Goal: Transaction & Acquisition: Purchase product/service

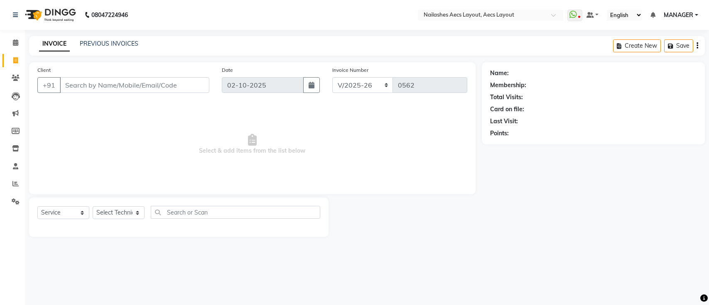
select select "8467"
select select "service"
click at [101, 87] on input "Client" at bounding box center [134, 85] width 149 height 16
type input "9"
type input "9052591919"
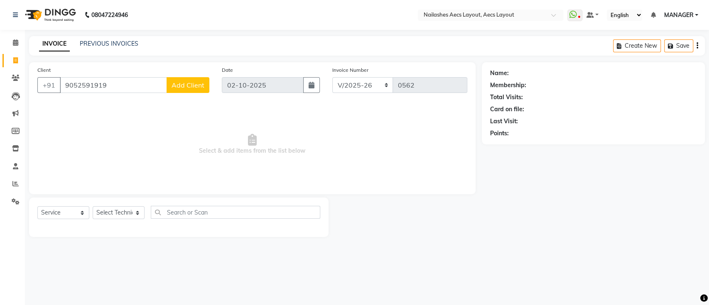
click at [177, 81] on span "Add Client" at bounding box center [188, 85] width 33 height 8
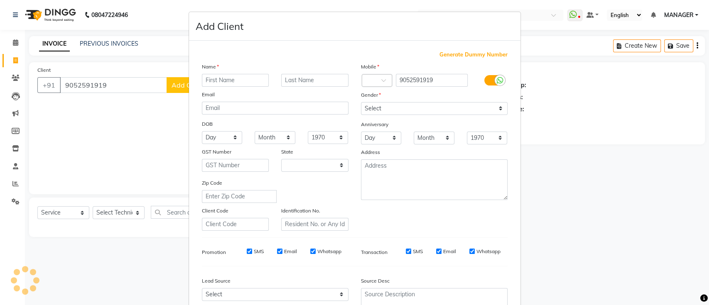
select select "21"
type input "v"
click at [601, 121] on ngb-modal-window "Add Client Generate Dummy Number Name v Email DOB Day 01 02 03 04 05 06 07 08 0…" at bounding box center [354, 152] width 709 height 305
click at [231, 75] on input "v" at bounding box center [235, 80] width 67 height 13
type input "[PERSON_NAME]"
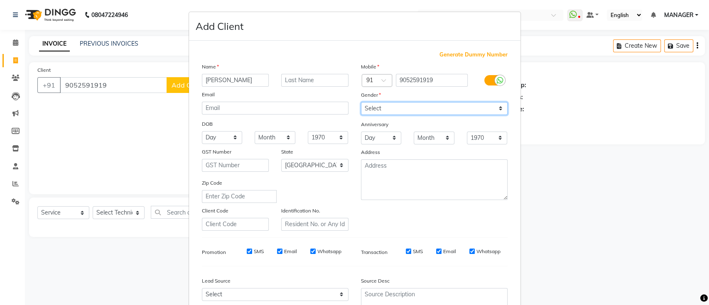
click at [372, 105] on select "Select [DEMOGRAPHIC_DATA] [DEMOGRAPHIC_DATA] Other Prefer Not To Say" at bounding box center [434, 108] width 147 height 13
select select "[DEMOGRAPHIC_DATA]"
click at [361, 102] on select "Select [DEMOGRAPHIC_DATA] [DEMOGRAPHIC_DATA] Other Prefer Not To Say" at bounding box center [434, 108] width 147 height 13
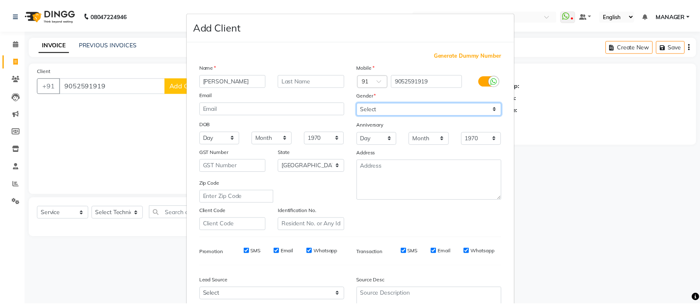
scroll to position [76, 0]
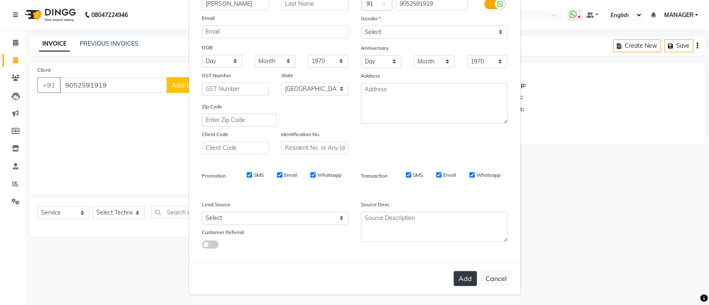
click at [460, 281] on button "Add" at bounding box center [464, 278] width 23 height 15
select select
select select "null"
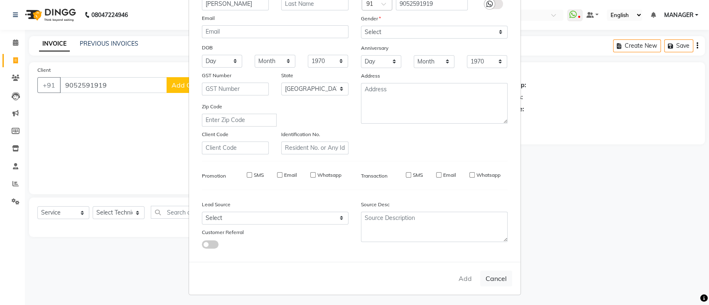
select select
checkbox input "false"
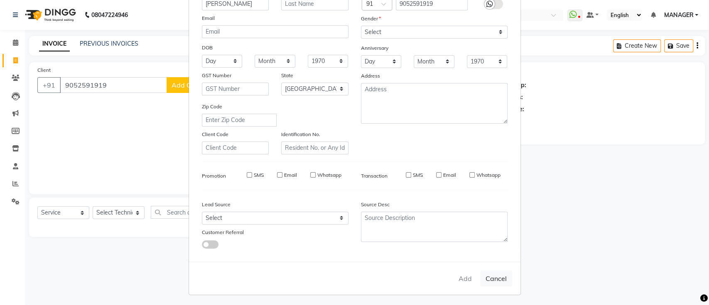
checkbox input "false"
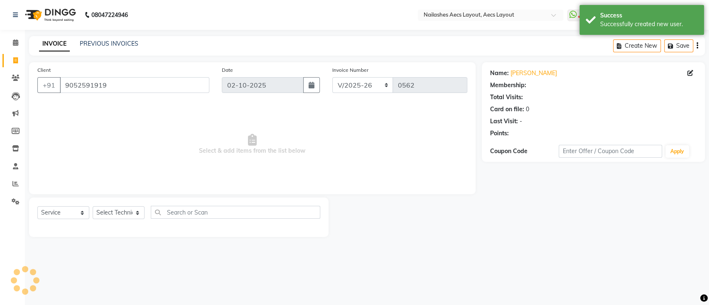
select select "1: Object"
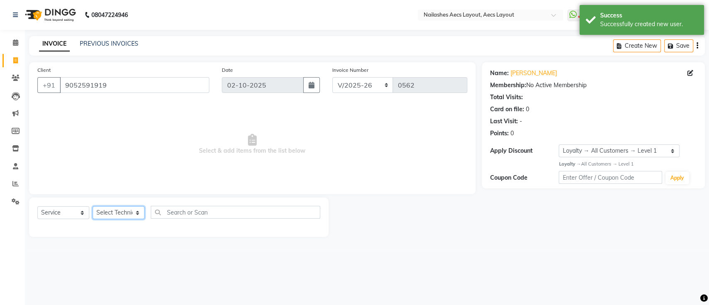
click at [123, 212] on select "Select Technician [PERSON_NAME] MANAGER [PERSON_NAME] owner [PERSON_NAME]" at bounding box center [119, 212] width 52 height 13
select select "86771"
click at [93, 206] on select "Select Technician [PERSON_NAME] MANAGER [PERSON_NAME] owner [PERSON_NAME]" at bounding box center [119, 212] width 52 height 13
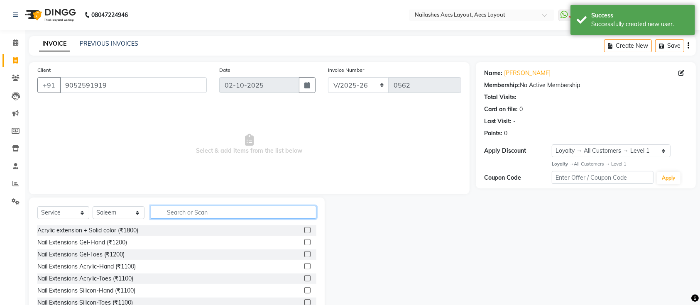
click at [196, 210] on input "text" at bounding box center [234, 212] width 166 height 13
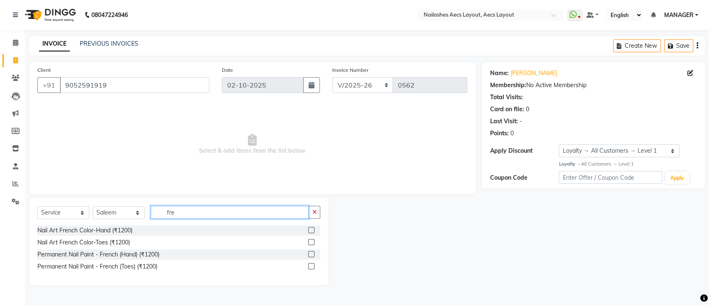
type input "fre"
click at [313, 230] on label at bounding box center [311, 230] width 6 height 6
click at [313, 230] on input "checkbox" at bounding box center [310, 230] width 5 height 5
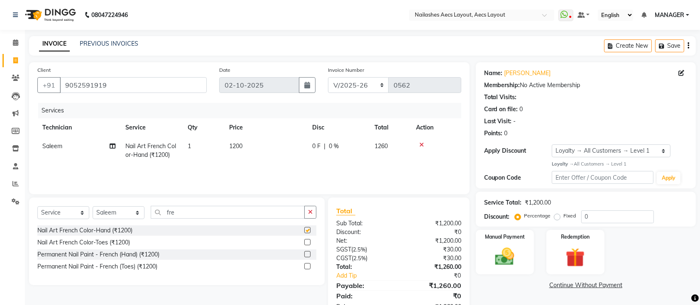
checkbox input "false"
drag, startPoint x: 310, startPoint y: 211, endPoint x: 273, endPoint y: 214, distance: 36.7
click at [273, 214] on div "fre" at bounding box center [233, 212] width 165 height 13
click at [273, 214] on input "fre" at bounding box center [228, 212] width 154 height 13
type input "f"
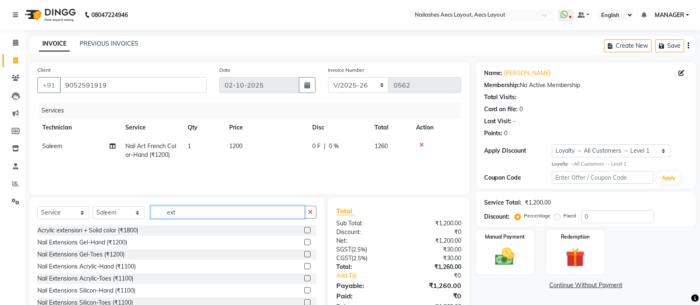
type input "ext"
click at [304, 242] on label at bounding box center [307, 242] width 6 height 6
click at [304, 242] on input "checkbox" at bounding box center [306, 242] width 5 height 5
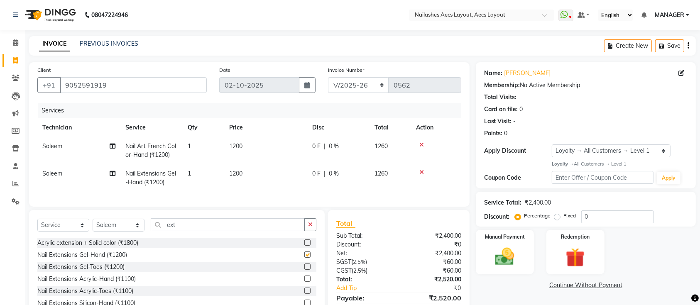
checkbox input "false"
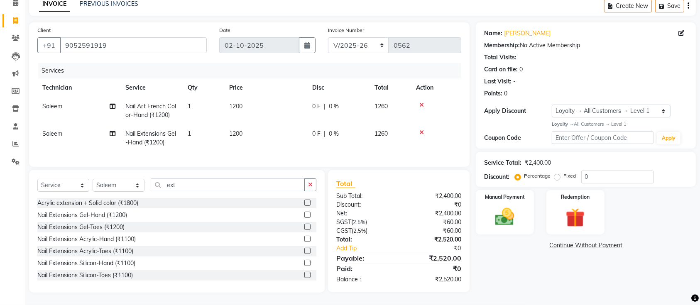
click at [399, 114] on td "1260" at bounding box center [391, 110] width 42 height 27
select select "86771"
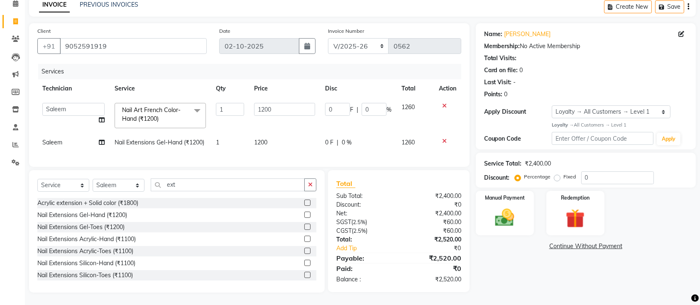
click at [294, 117] on td "1200" at bounding box center [284, 115] width 71 height 35
click at [293, 86] on th "Price" at bounding box center [284, 88] width 71 height 19
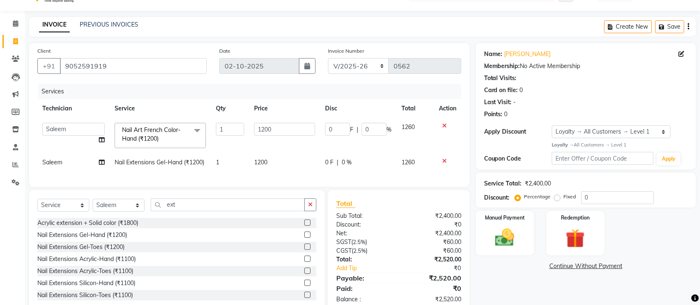
scroll to position [56, 0]
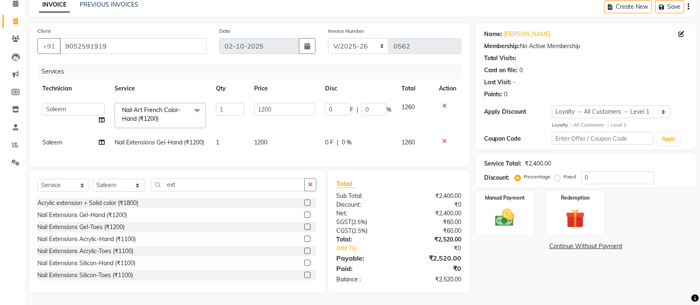
click at [276, 133] on td "1200" at bounding box center [284, 142] width 71 height 19
select select "86771"
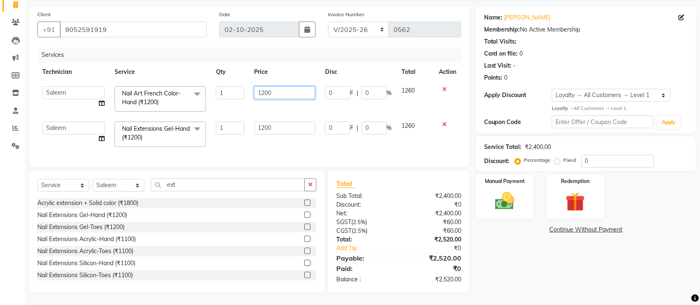
click at [291, 98] on input "1200" at bounding box center [284, 92] width 61 height 13
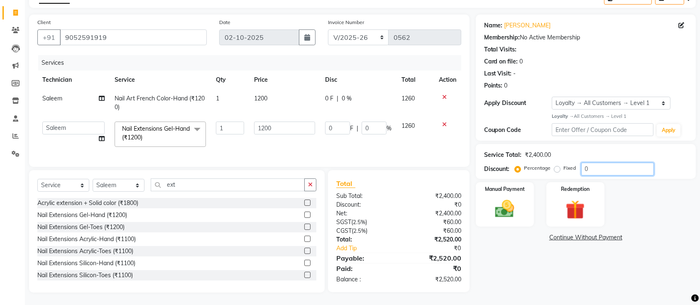
click at [616, 163] on input "0" at bounding box center [617, 169] width 73 height 13
type input "1"
type input "12"
type input "1"
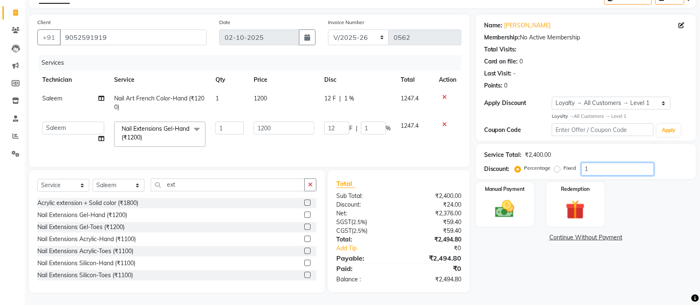
type input "15"
type input "180"
type input "15"
type input "1"
type input "12"
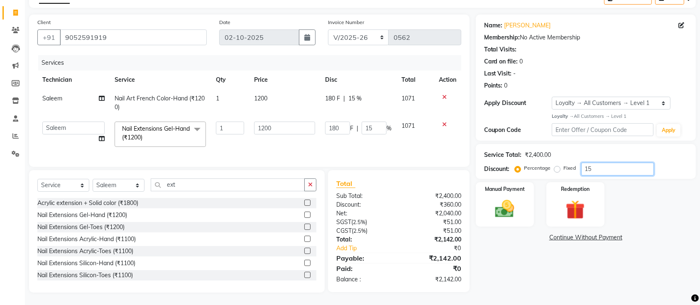
type input "1"
type input "0"
type input "2"
type input "24"
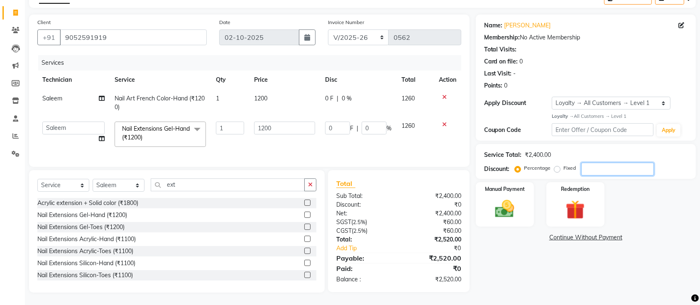
type input "2"
type input "20"
type input "240"
type input "20"
click at [604, 164] on input "20" at bounding box center [617, 169] width 73 height 13
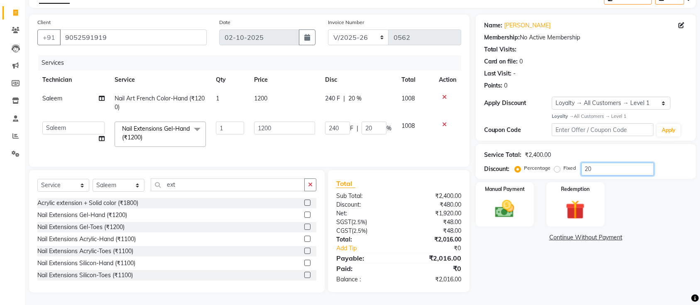
type input "2"
type input "24"
type input "2"
type input "25"
type input "300"
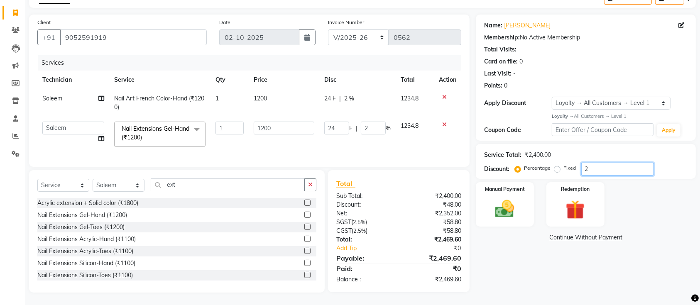
type input "25"
type input "2"
type input "24"
type input "2"
type input "0"
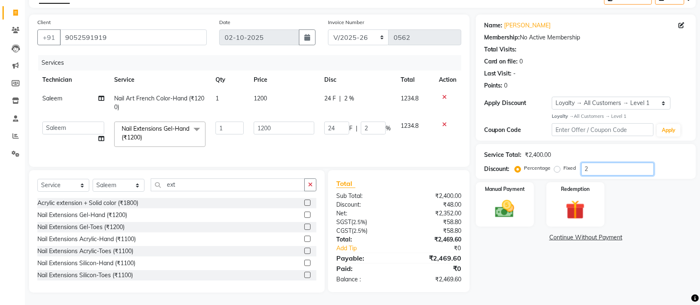
type input "0"
type input "2"
type input "24"
type input "2"
type input "20"
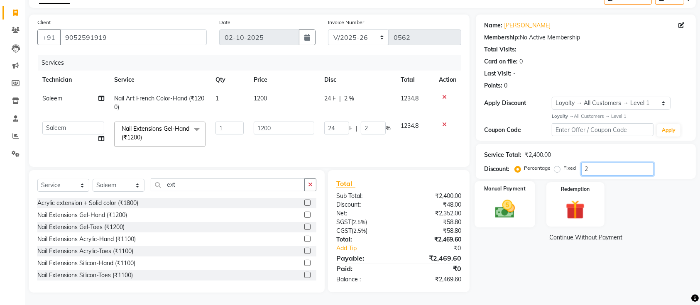
type input "240"
type input "20"
type input "2"
type input "24"
type input "2"
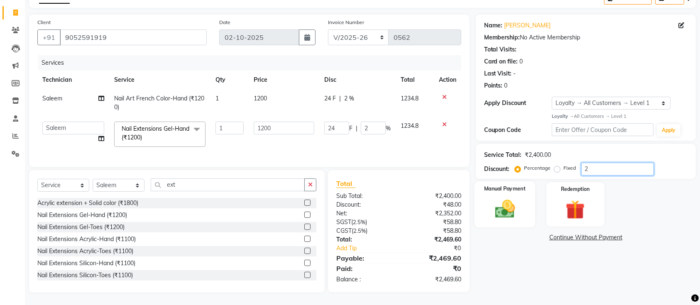
type input "0"
click at [312, 189] on button "button" at bounding box center [310, 185] width 12 height 13
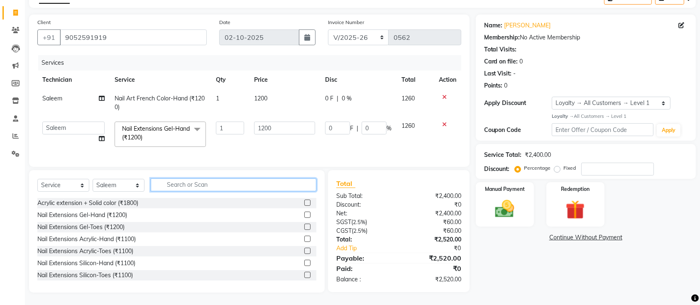
click at [259, 187] on input "text" at bounding box center [234, 185] width 166 height 13
click at [194, 30] on input "9052591919" at bounding box center [133, 37] width 147 height 16
type input "905259191"
type input "0"
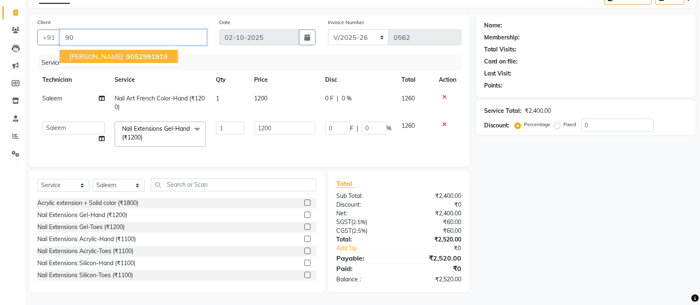
type input "9"
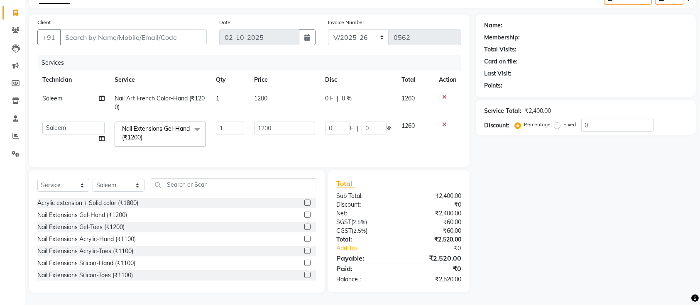
click at [444, 122] on icon at bounding box center [444, 125] width 5 height 6
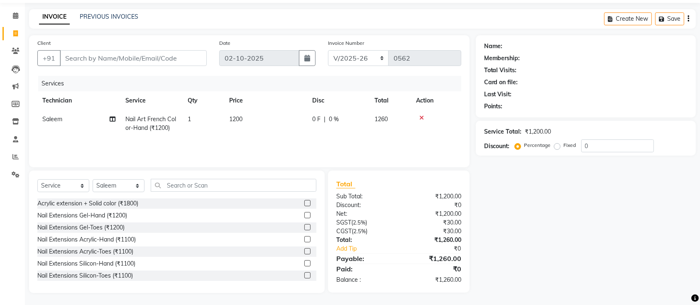
click at [420, 115] on icon at bounding box center [421, 118] width 5 height 6
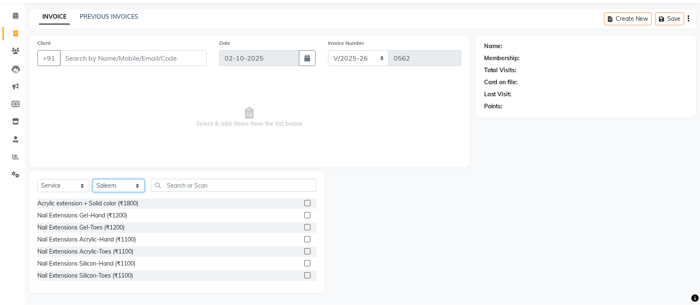
click at [113, 189] on select "Select Technician [PERSON_NAME] MANAGER [PERSON_NAME] owner [PERSON_NAME]" at bounding box center [119, 185] width 52 height 13
click at [115, 189] on select "Select Technician [PERSON_NAME] MANAGER [PERSON_NAME] owner [PERSON_NAME]" at bounding box center [119, 185] width 52 height 13
select select
click at [93, 192] on select "Select Technician [PERSON_NAME] MANAGER [PERSON_NAME] owner [PERSON_NAME]" at bounding box center [119, 185] width 52 height 13
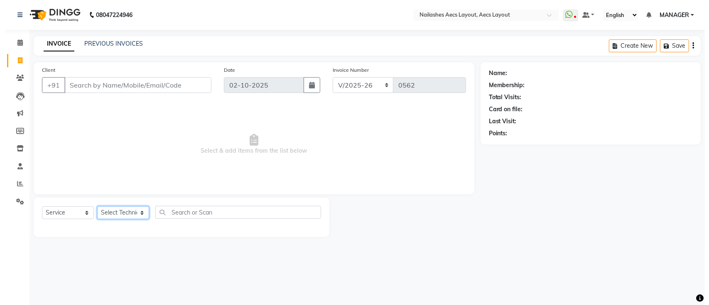
scroll to position [0, 0]
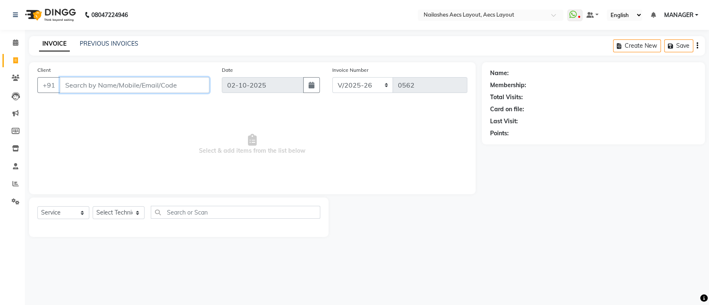
click at [130, 88] on input "Client" at bounding box center [134, 85] width 149 height 16
type input "7829066824"
click at [194, 82] on span "Add Client" at bounding box center [188, 85] width 33 height 8
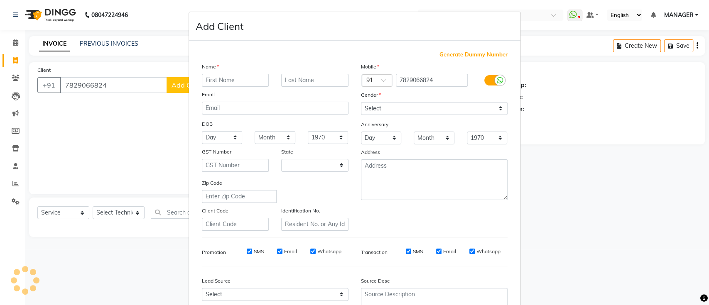
select select "21"
type input "[PERSON_NAME]"
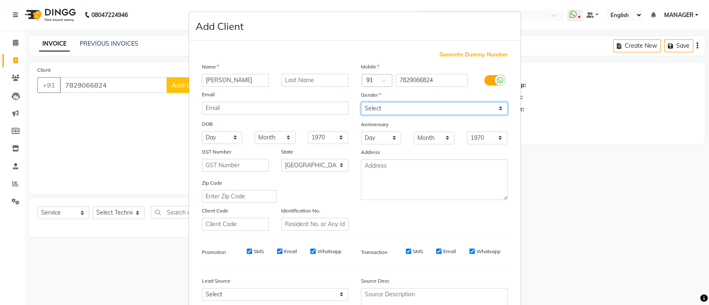
click at [399, 106] on select "Select [DEMOGRAPHIC_DATA] [DEMOGRAPHIC_DATA] Other Prefer Not To Say" at bounding box center [434, 108] width 147 height 13
select select "[DEMOGRAPHIC_DATA]"
click at [361, 102] on select "Select [DEMOGRAPHIC_DATA] [DEMOGRAPHIC_DATA] Other Prefer Not To Say" at bounding box center [434, 108] width 147 height 13
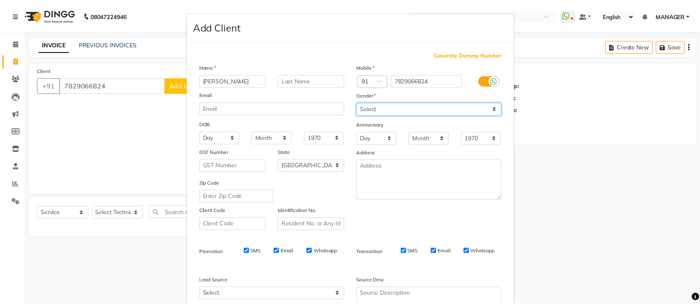
scroll to position [76, 0]
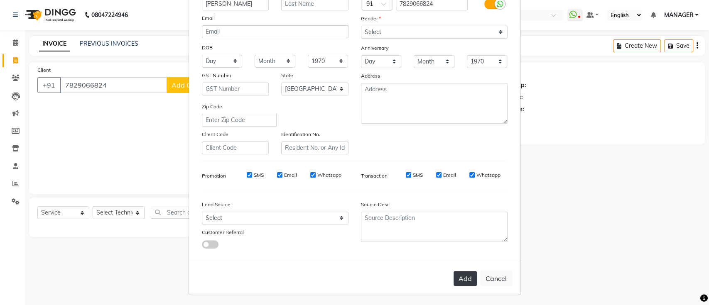
click at [467, 277] on button "Add" at bounding box center [464, 278] width 23 height 15
select select
select select "null"
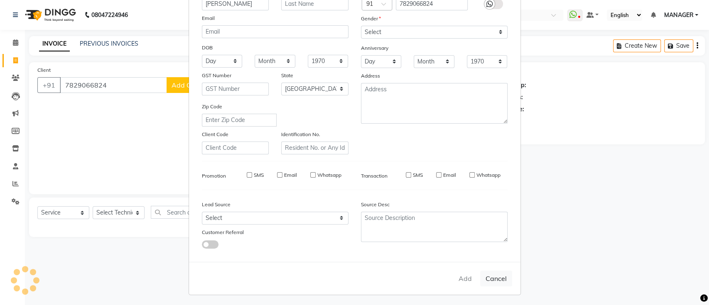
select select
checkbox input "false"
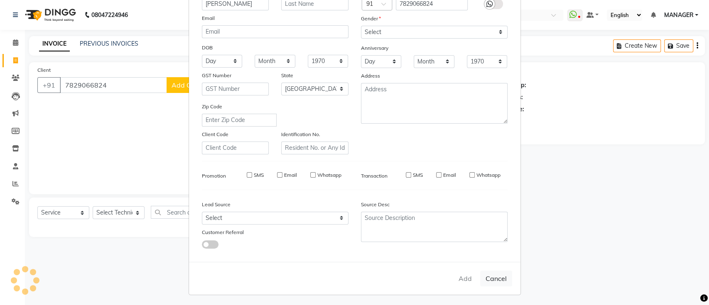
checkbox input "false"
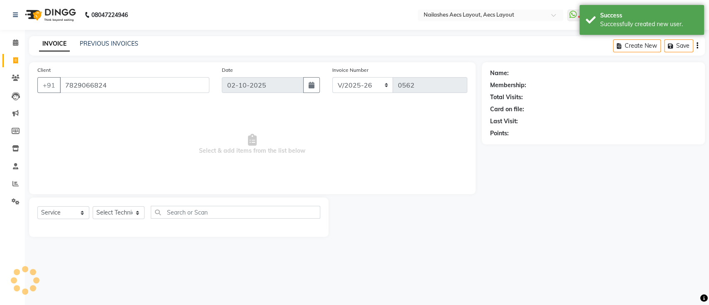
select select "1: Object"
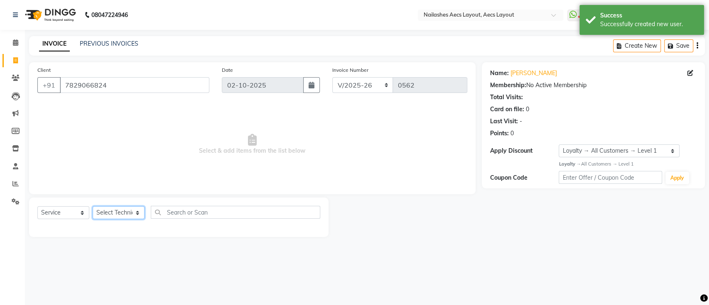
click at [127, 213] on select "Select Technician [PERSON_NAME] MANAGER [PERSON_NAME] owner [PERSON_NAME]" at bounding box center [119, 212] width 52 height 13
select select "86879"
click at [93, 206] on select "Select Technician [PERSON_NAME] MANAGER [PERSON_NAME] owner [PERSON_NAME]" at bounding box center [119, 212] width 52 height 13
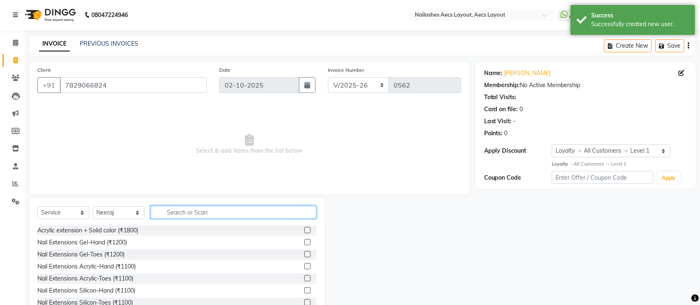
click at [249, 214] on input "text" at bounding box center [234, 212] width 166 height 13
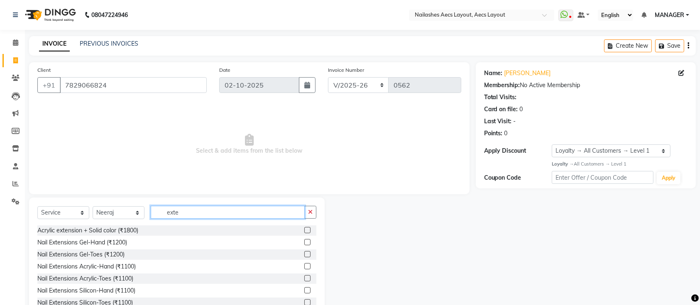
type input "exte"
click at [304, 267] on label at bounding box center [307, 266] width 6 height 6
click at [304, 267] on input "checkbox" at bounding box center [306, 266] width 5 height 5
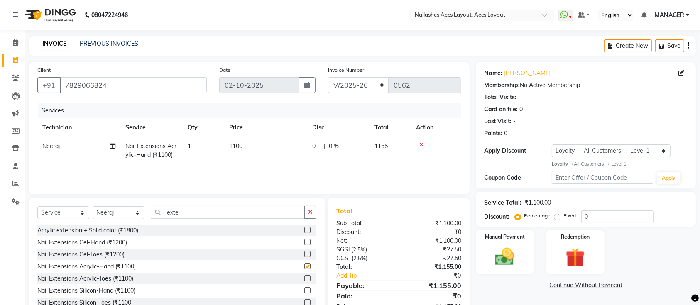
checkbox input "false"
click at [279, 216] on input "exte" at bounding box center [228, 212] width 154 height 13
type input "e"
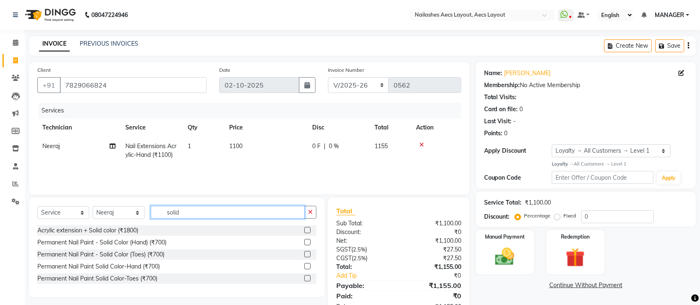
type input "solid"
click at [308, 241] on label at bounding box center [307, 242] width 6 height 6
click at [308, 241] on input "checkbox" at bounding box center [306, 242] width 5 height 5
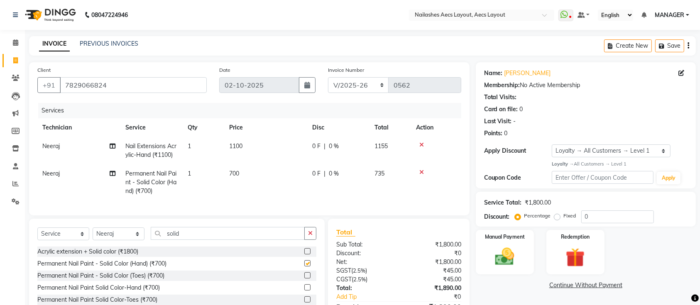
checkbox input "false"
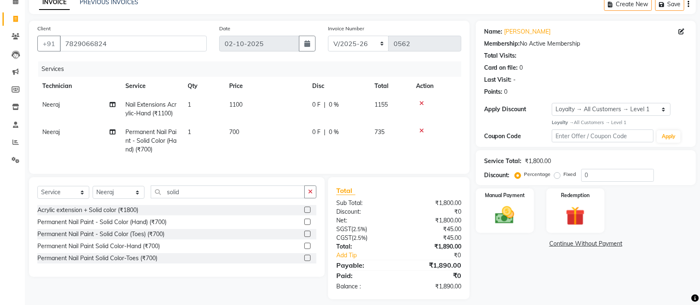
scroll to position [56, 0]
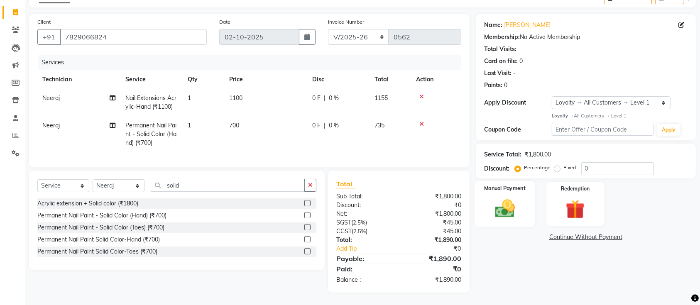
click at [514, 207] on img at bounding box center [505, 208] width 32 height 23
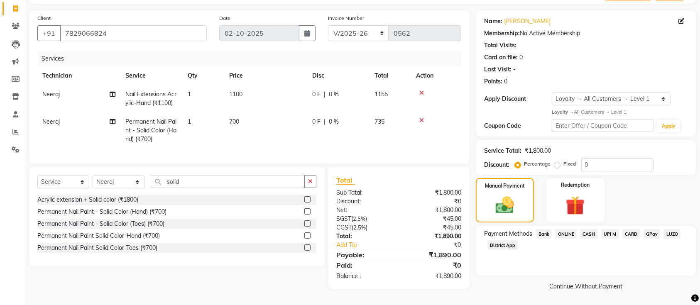
click at [618, 229] on span "UPI M" at bounding box center [610, 234] width 18 height 10
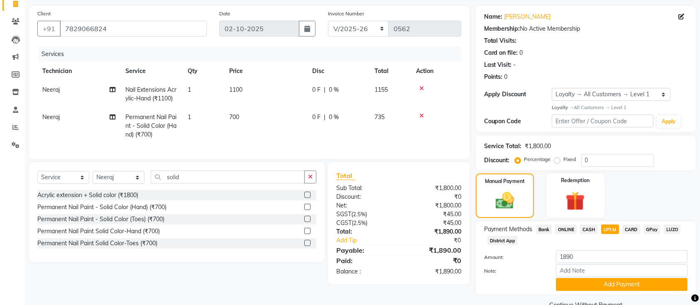
scroll to position [75, 0]
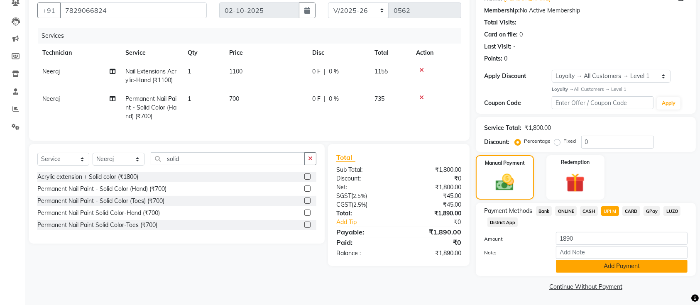
click at [622, 268] on button "Add Payment" at bounding box center [622, 266] width 132 height 13
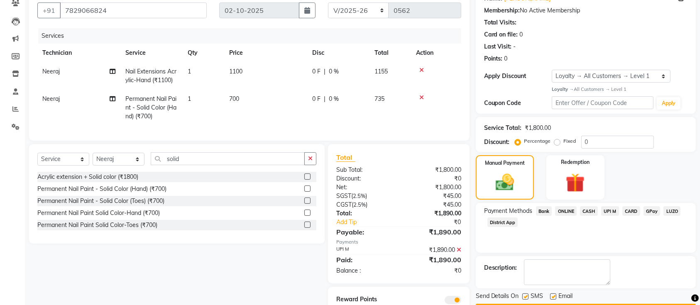
scroll to position [115, 0]
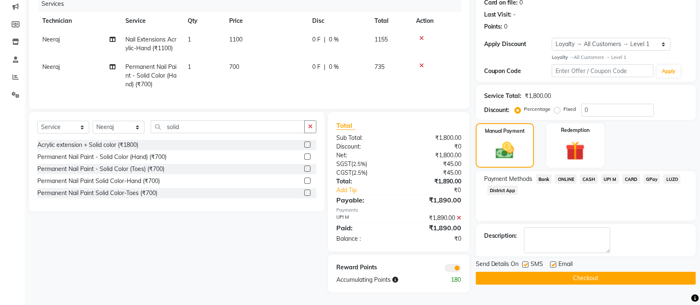
click at [622, 272] on button "Checkout" at bounding box center [586, 278] width 220 height 13
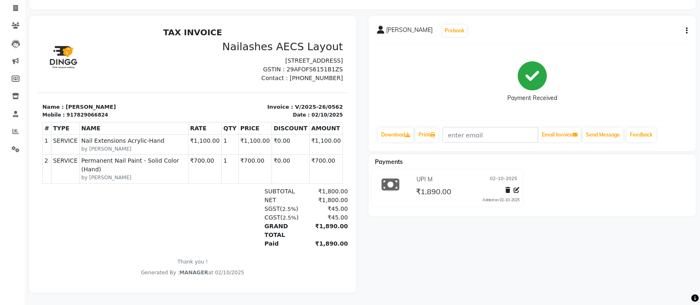
click at [119, 49] on div at bounding box center [114, 62] width 155 height 42
select select "service"
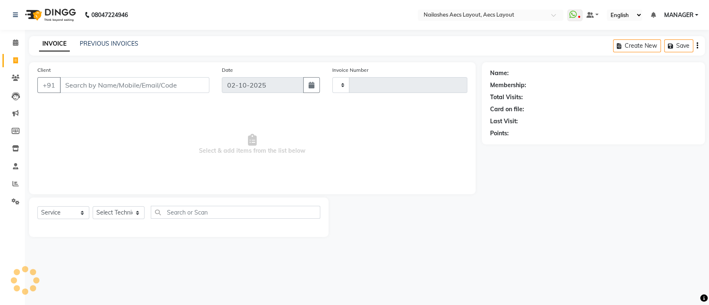
type input "0563"
select select "8467"
click at [111, 71] on div "Client +91" at bounding box center [123, 83] width 184 height 34
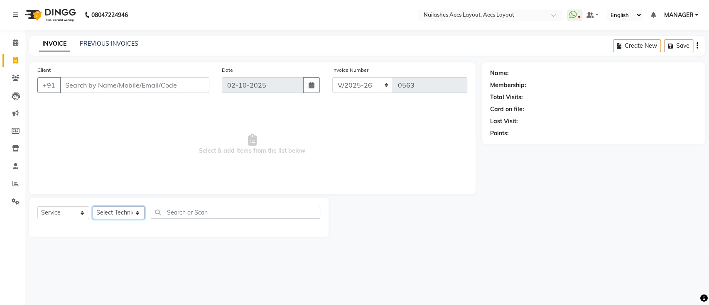
click at [127, 210] on select "Select Technician [PERSON_NAME] MANAGER [PERSON_NAME] owner [PERSON_NAME]" at bounding box center [119, 212] width 52 height 13
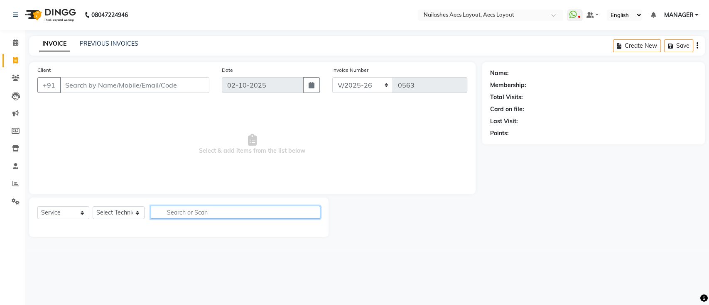
click at [218, 212] on input "text" at bounding box center [235, 212] width 169 height 13
type input "om"
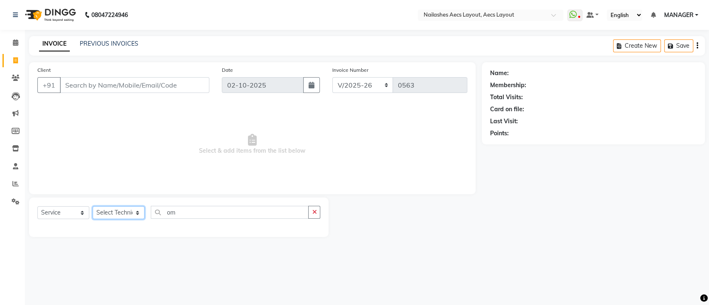
click at [124, 211] on select "Select Technician [PERSON_NAME] MANAGER [PERSON_NAME] owner [PERSON_NAME]" at bounding box center [119, 212] width 52 height 13
select select "89033"
click at [93, 206] on select "Select Technician [PERSON_NAME] MANAGER [PERSON_NAME] owner [PERSON_NAME]" at bounding box center [119, 212] width 52 height 13
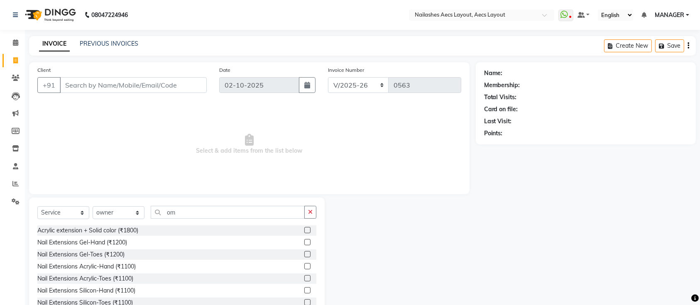
click at [133, 191] on div "Client +91 Date [DATE] Invoice Number BTH/2025-26 RED/2025-26 V/2025 V/[PHONE_N…" at bounding box center [249, 128] width 441 height 132
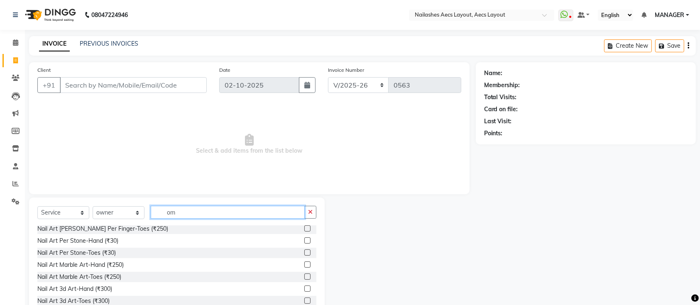
click at [184, 210] on input "om" at bounding box center [228, 212] width 154 height 13
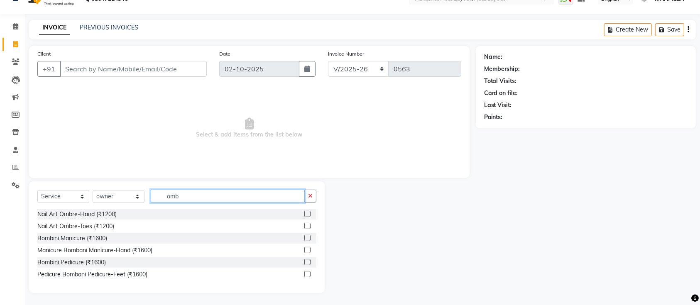
scroll to position [0, 0]
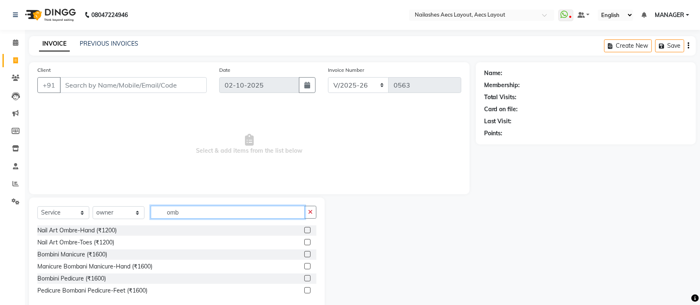
type input "omb"
click at [311, 211] on icon "button" at bounding box center [310, 212] width 5 height 6
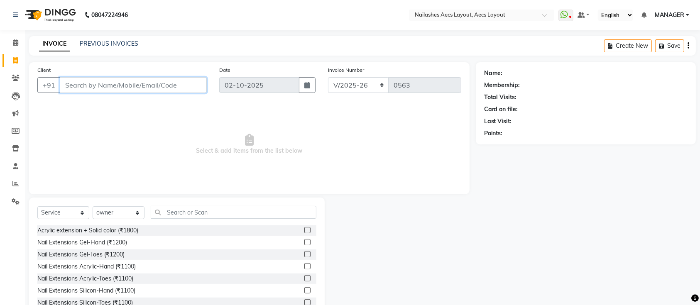
click at [166, 77] on input "Client" at bounding box center [133, 85] width 147 height 16
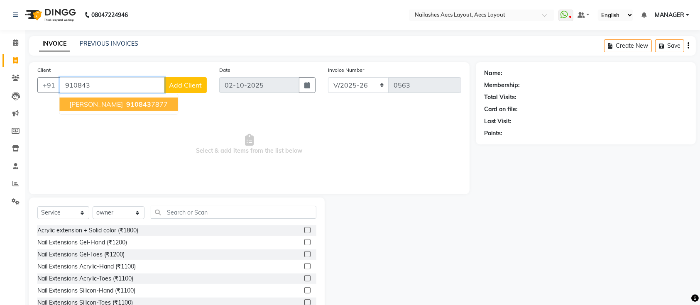
click at [126, 105] on span "910843" at bounding box center [138, 104] width 25 height 8
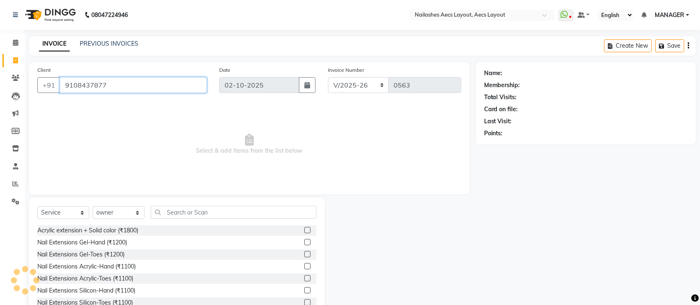
type input "9108437877"
select select "1: Object"
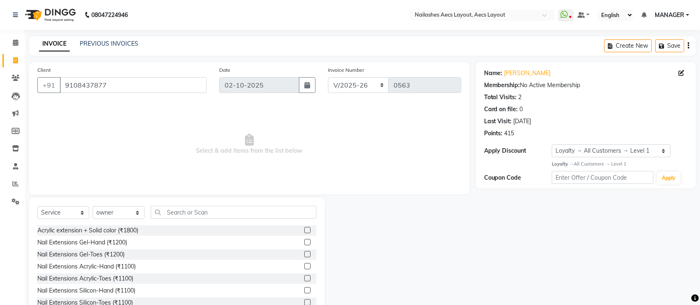
scroll to position [27, 0]
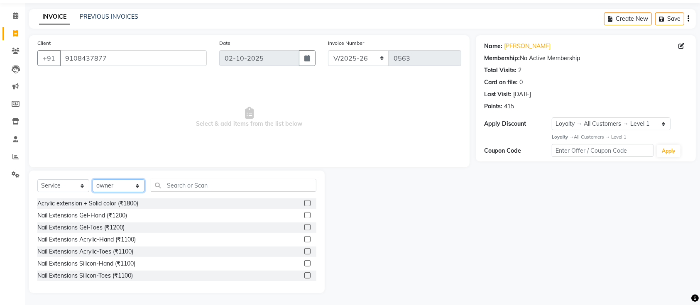
click at [124, 185] on select "Select Technician [PERSON_NAME] MANAGER [PERSON_NAME] owner [PERSON_NAME]" at bounding box center [119, 185] width 52 height 13
click at [93, 179] on select "Select Technician [PERSON_NAME] MANAGER [PERSON_NAME] owner [PERSON_NAME]" at bounding box center [119, 185] width 52 height 13
click at [118, 184] on select "Select Technician [PERSON_NAME] MANAGER [PERSON_NAME] owner [PERSON_NAME]" at bounding box center [119, 185] width 52 height 13
select select "88233"
click at [93, 179] on select "Select Technician [PERSON_NAME] MANAGER [PERSON_NAME] owner [PERSON_NAME]" at bounding box center [119, 185] width 52 height 13
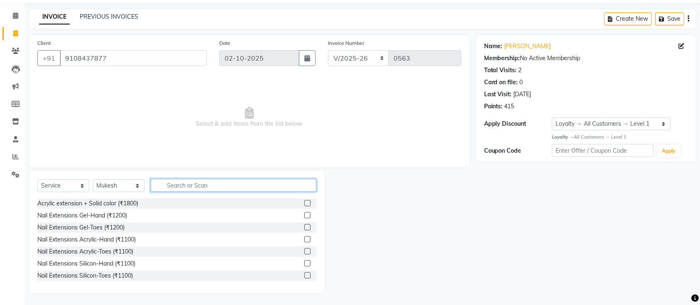
click at [214, 184] on input "text" at bounding box center [234, 185] width 166 height 13
type input "gel"
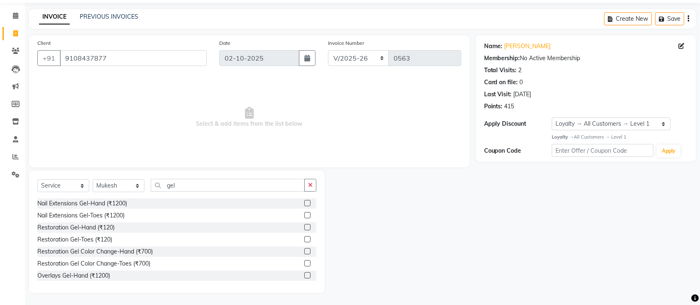
click at [304, 204] on label at bounding box center [307, 203] width 6 height 6
click at [304, 204] on input "checkbox" at bounding box center [306, 203] width 5 height 5
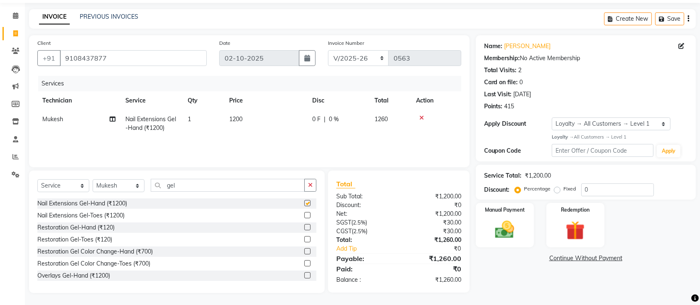
checkbox input "false"
click at [310, 184] on icon "button" at bounding box center [310, 185] width 5 height 6
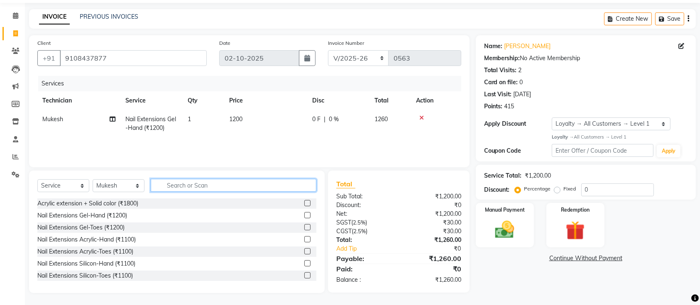
click at [289, 181] on input "text" at bounding box center [234, 185] width 166 height 13
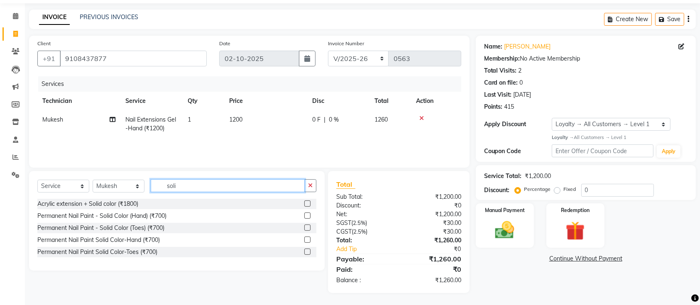
type input "soli"
click at [305, 216] on label at bounding box center [307, 216] width 6 height 6
click at [305, 216] on input "checkbox" at bounding box center [306, 215] width 5 height 5
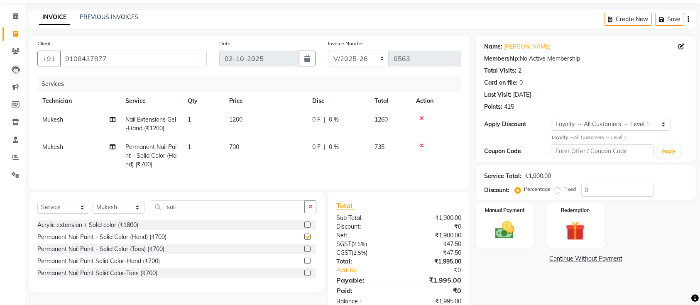
checkbox input "false"
click at [310, 213] on button "button" at bounding box center [310, 207] width 12 height 13
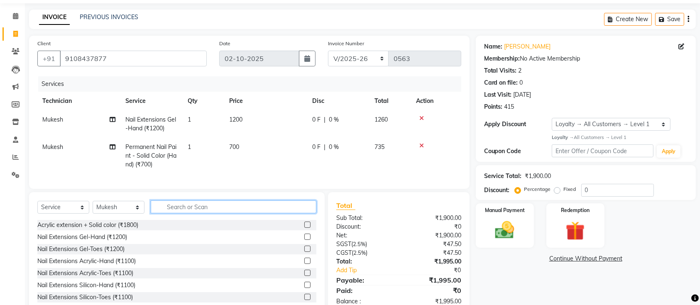
click at [310, 213] on input "text" at bounding box center [234, 207] width 166 height 13
click at [263, 213] on input "text" at bounding box center [234, 207] width 166 height 13
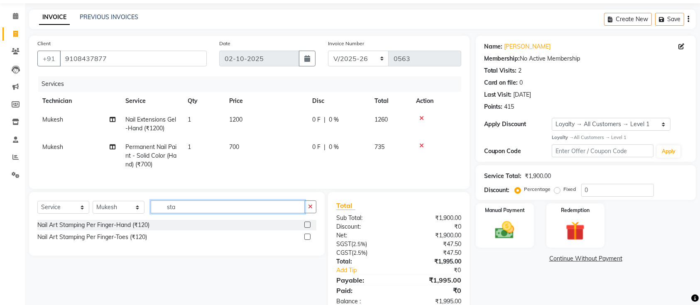
type input "sta"
click at [307, 228] on label at bounding box center [307, 225] width 6 height 6
click at [307, 228] on input "checkbox" at bounding box center [306, 225] width 5 height 5
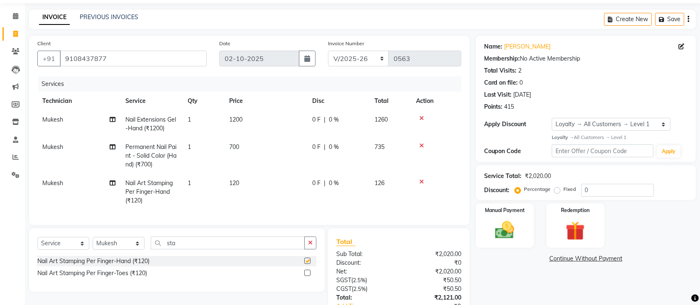
checkbox input "false"
click at [190, 183] on span "1" at bounding box center [189, 182] width 3 height 7
select select "88233"
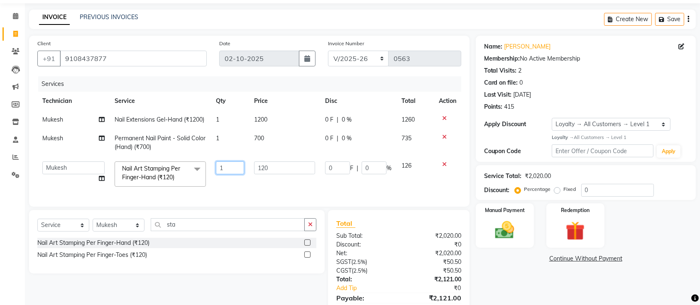
click at [226, 174] on input "1" at bounding box center [230, 168] width 28 height 13
type input "2"
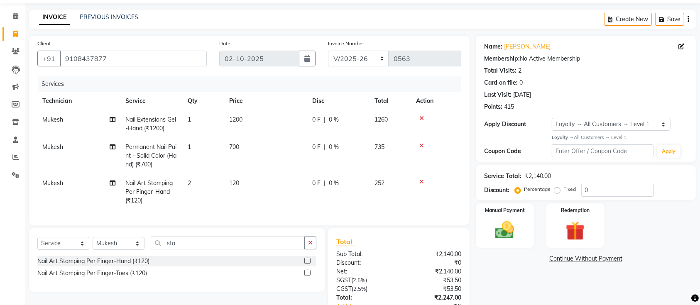
click at [499, 258] on link "Continue Without Payment" at bounding box center [586, 259] width 217 height 9
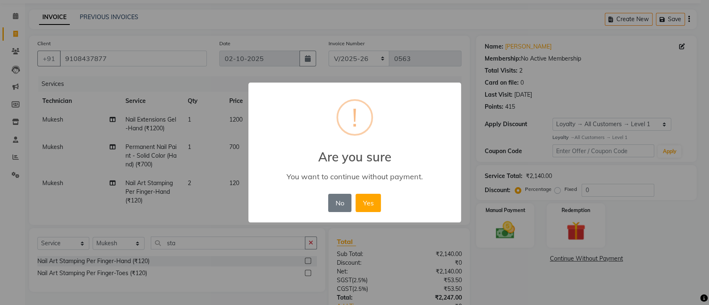
click at [491, 282] on div "× ! Are you sure You want to continue without payment. No No Yes" at bounding box center [354, 152] width 709 height 305
click at [346, 201] on button "No" at bounding box center [339, 203] width 23 height 18
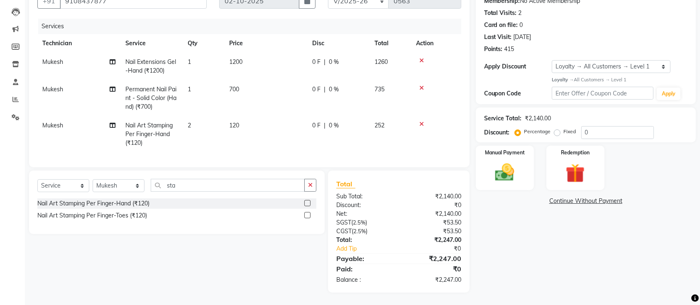
scroll to position [92, 0]
click at [311, 188] on icon "button" at bounding box center [310, 185] width 5 height 6
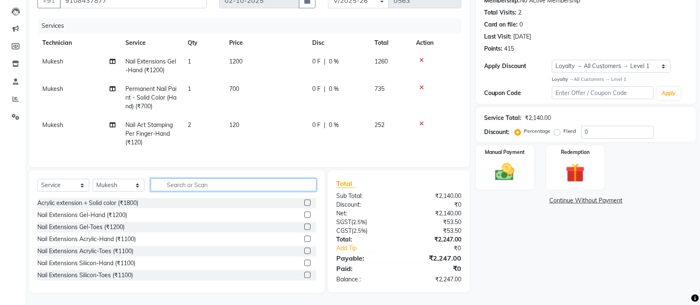
click at [283, 188] on input "text" at bounding box center [234, 185] width 166 height 13
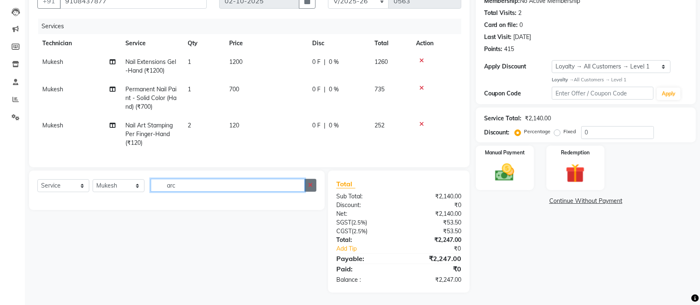
type input "arc"
click at [310, 181] on button "button" at bounding box center [310, 185] width 12 height 13
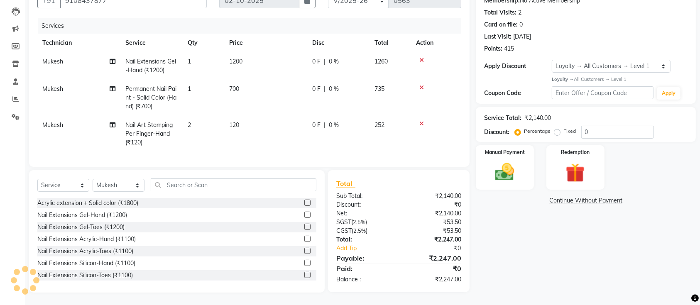
click at [285, 179] on div "Select Service Product Membership Package Voucher Prepaid Gift Card Select Tech…" at bounding box center [177, 231] width 296 height 123
click at [238, 85] on span "700" at bounding box center [234, 88] width 10 height 7
select select "88233"
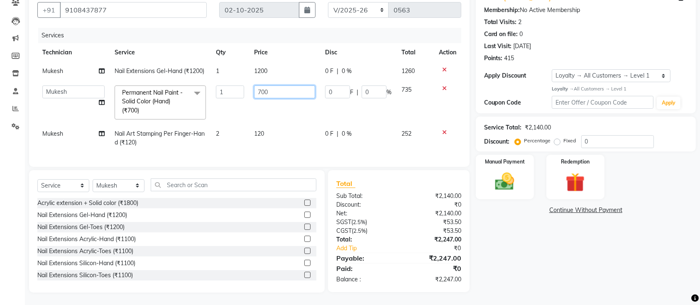
click at [267, 86] on input "700" at bounding box center [284, 92] width 61 height 13
type input "7"
type input "500"
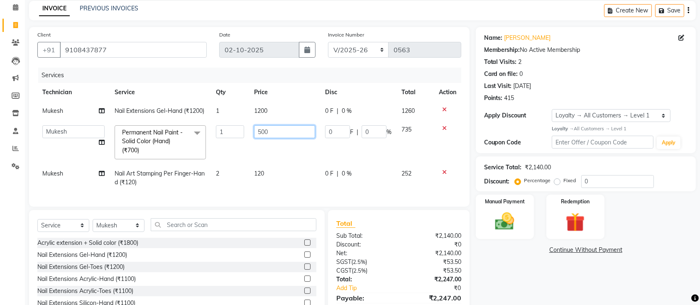
scroll to position [36, 0]
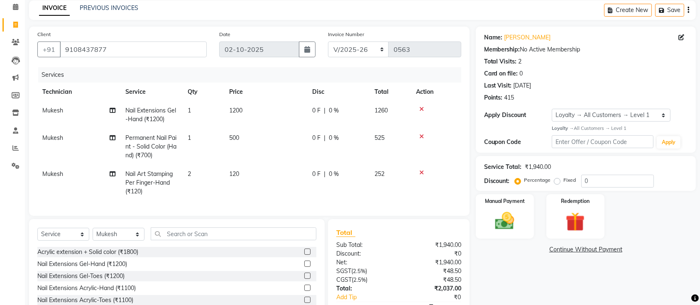
click at [549, 266] on div "Name: [PERSON_NAME] Membership: No Active Membership Total Visits: 2 Card on fi…" at bounding box center [589, 184] width 226 height 315
click at [16, 49] on link "Clients" at bounding box center [12, 43] width 20 height 14
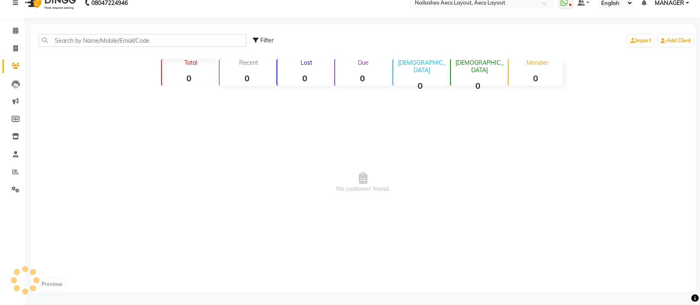
scroll to position [36, 0]
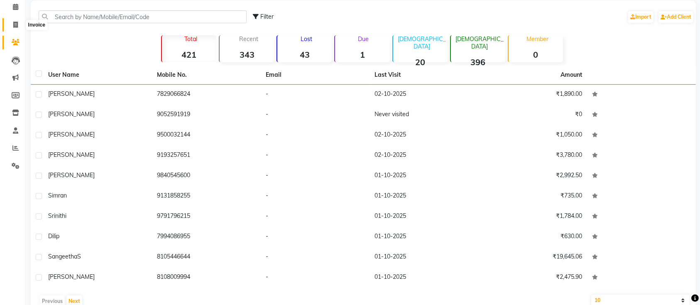
click at [13, 27] on icon at bounding box center [15, 25] width 5 height 6
select select "8467"
select select "service"
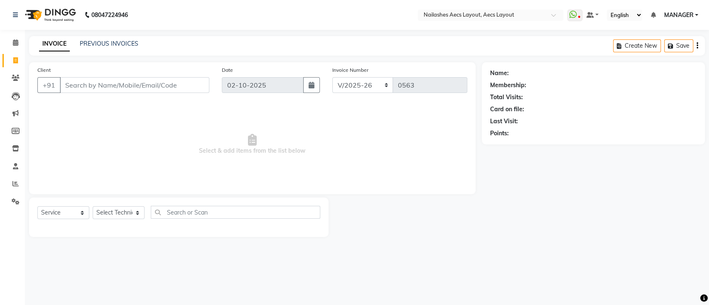
click at [146, 85] on input "Client" at bounding box center [134, 85] width 149 height 16
type input "8826770295"
click at [198, 88] on span "Add Client" at bounding box center [188, 85] width 33 height 8
select select "21"
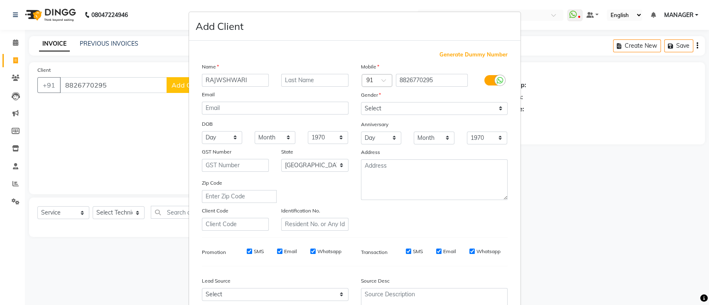
type input "RAJWSHWARI"
click at [429, 111] on select "Select [DEMOGRAPHIC_DATA] [DEMOGRAPHIC_DATA] Other Prefer Not To Say" at bounding box center [434, 108] width 147 height 13
select select "[DEMOGRAPHIC_DATA]"
click at [361, 102] on select "Select [DEMOGRAPHIC_DATA] [DEMOGRAPHIC_DATA] Other Prefer Not To Say" at bounding box center [434, 108] width 147 height 13
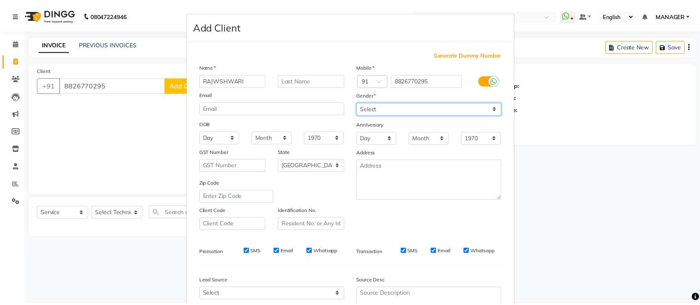
scroll to position [76, 0]
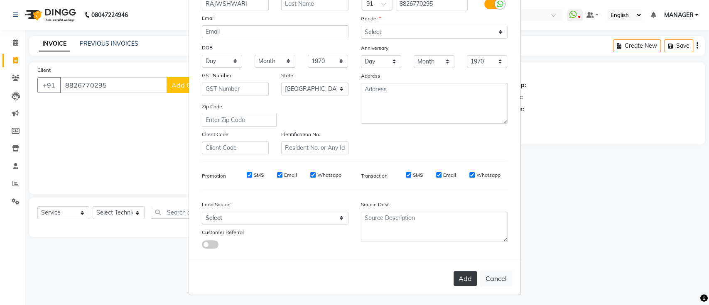
click at [458, 277] on button "Add" at bounding box center [464, 278] width 23 height 15
select select
select select "null"
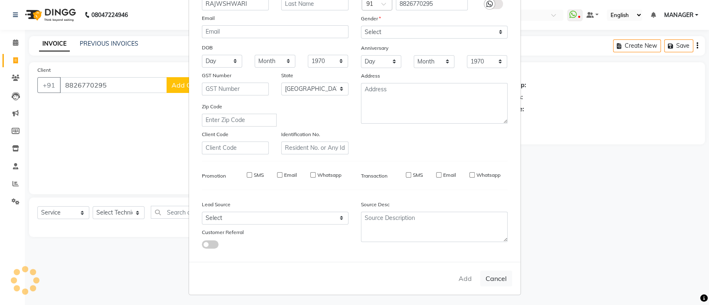
select select
checkbox input "false"
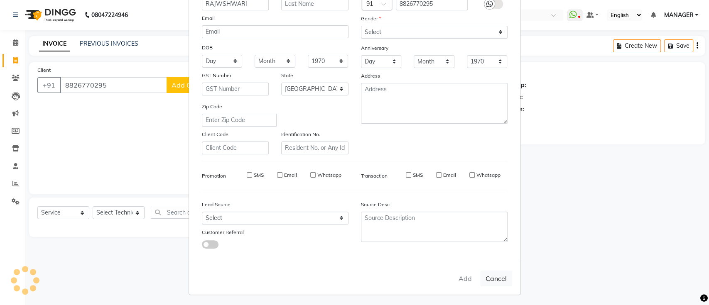
checkbox input "false"
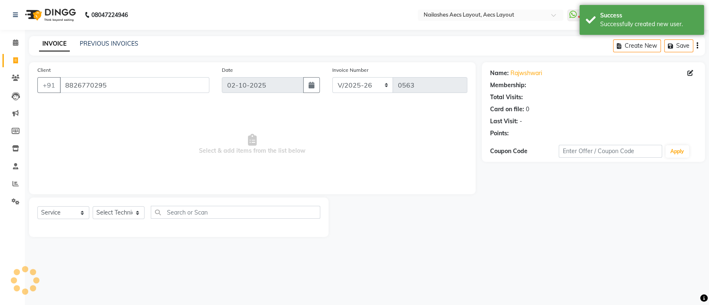
select select "1: Object"
click at [71, 220] on div "Select Service Product Membership Package Voucher Prepaid Gift Card Select Tech…" at bounding box center [178, 216] width 283 height 20
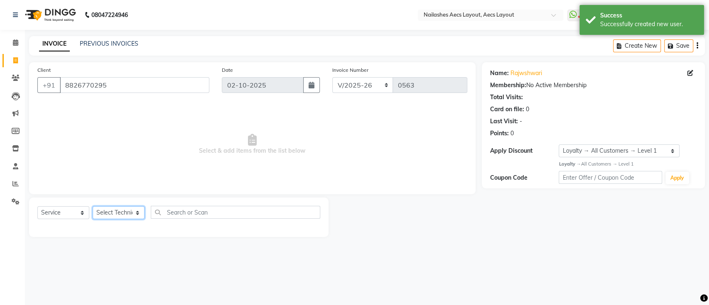
click at [132, 216] on select "Select Technician [PERSON_NAME] MANAGER [PERSON_NAME] owner [PERSON_NAME]" at bounding box center [119, 212] width 52 height 13
click at [93, 206] on select "Select Technician [PERSON_NAME] MANAGER [PERSON_NAME] owner [PERSON_NAME]" at bounding box center [119, 212] width 52 height 13
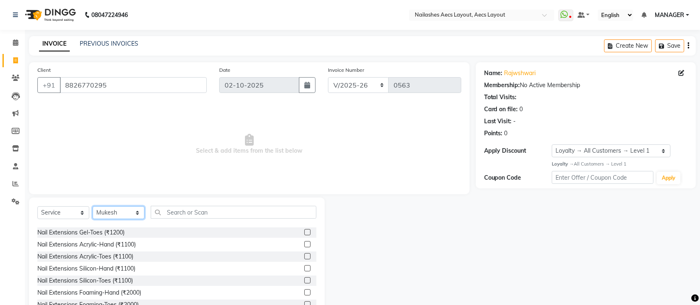
scroll to position [0, 0]
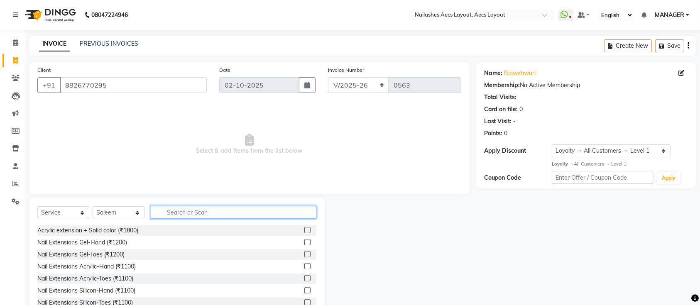
drag, startPoint x: 198, startPoint y: 211, endPoint x: 126, endPoint y: 206, distance: 71.6
click at [126, 206] on div "Select Service Product Membership Package Voucher Prepaid Gift Card Select Tech…" at bounding box center [176, 216] width 279 height 20
drag, startPoint x: 126, startPoint y: 206, endPoint x: 130, endPoint y: 215, distance: 10.0
click at [130, 215] on div "Select Service Product Membership Package Voucher Prepaid Gift Card Select Tech…" at bounding box center [176, 216] width 279 height 20
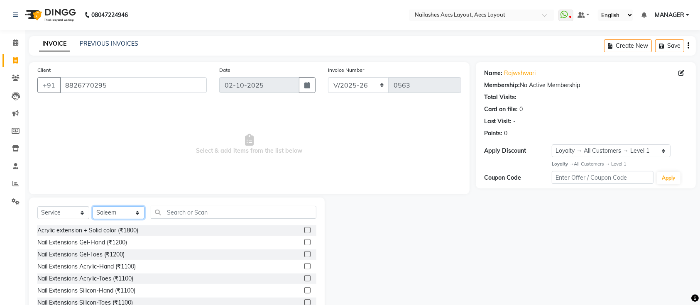
click at [130, 215] on select "Select Technician [PERSON_NAME] MANAGER [PERSON_NAME] owner [PERSON_NAME]" at bounding box center [119, 212] width 52 height 13
select select "88233"
click at [93, 206] on select "Select Technician [PERSON_NAME] MANAGER [PERSON_NAME] owner [PERSON_NAME]" at bounding box center [119, 212] width 52 height 13
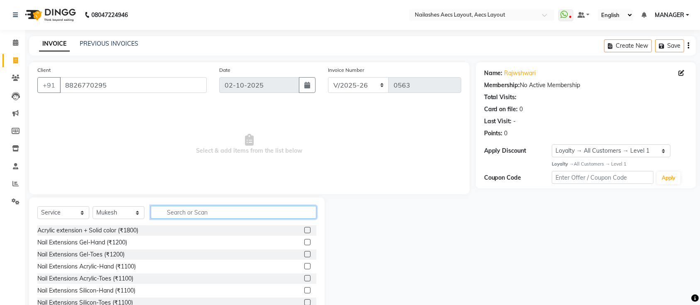
click at [173, 209] on input "text" at bounding box center [234, 212] width 166 height 13
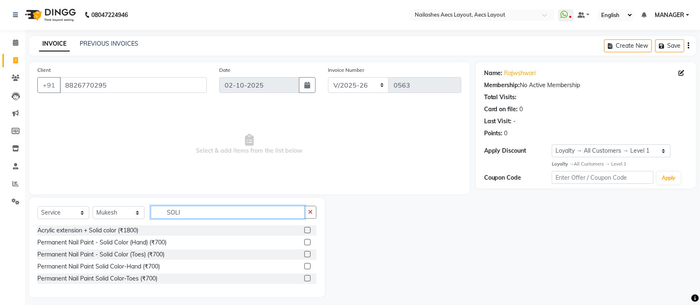
type input "SOLI"
click at [310, 240] on label at bounding box center [307, 242] width 6 height 6
click at [310, 240] on input "checkbox" at bounding box center [306, 242] width 5 height 5
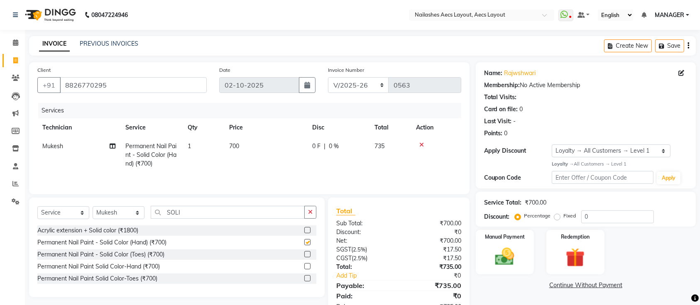
checkbox input "false"
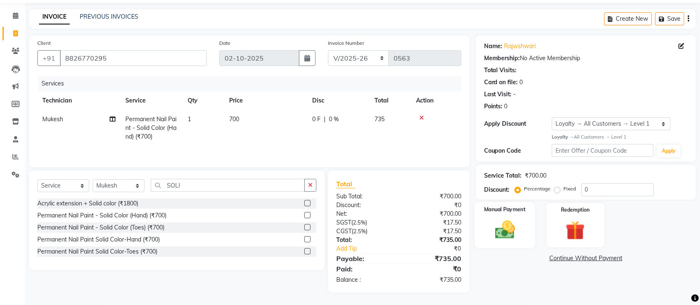
click at [522, 232] on div "Manual Payment" at bounding box center [505, 225] width 61 height 47
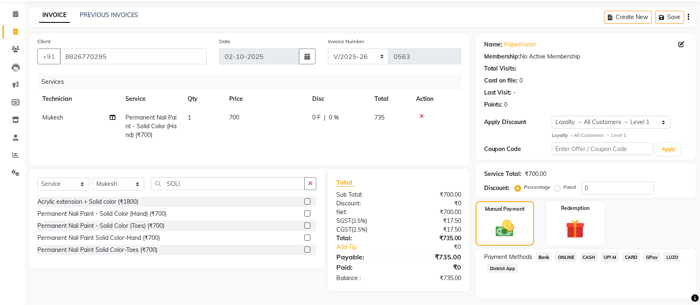
click at [611, 259] on span "UPI M" at bounding box center [610, 257] width 18 height 10
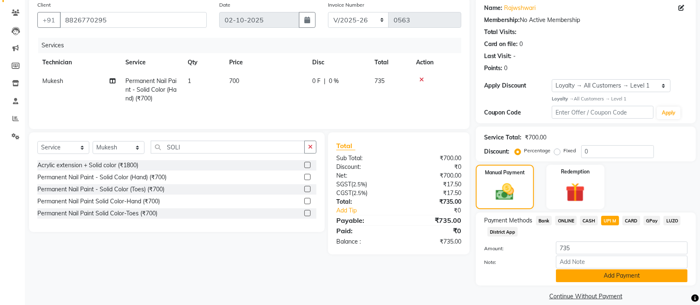
click at [577, 278] on button "Add Payment" at bounding box center [622, 276] width 132 height 13
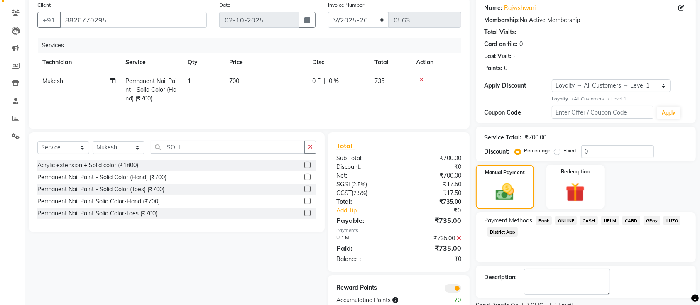
scroll to position [98, 0]
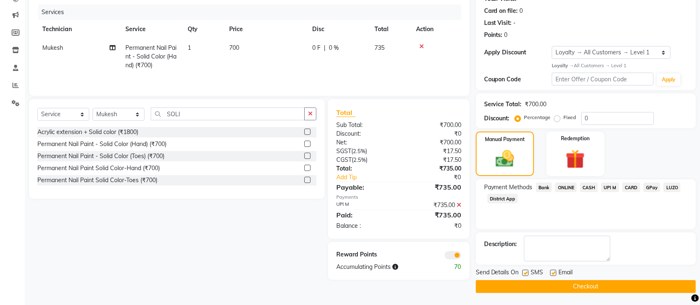
click at [518, 287] on button "Checkout" at bounding box center [586, 286] width 220 height 13
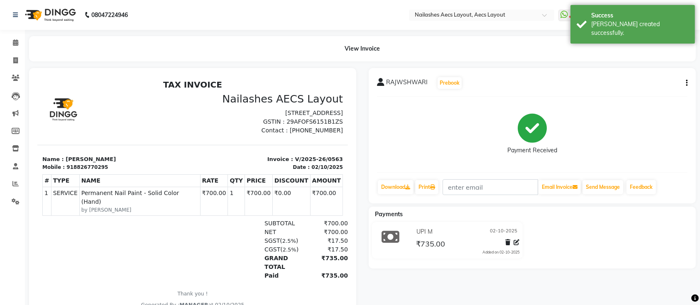
click at [76, 171] on div "918826770295" at bounding box center [87, 166] width 42 height 7
drag, startPoint x: 0, startPoint y: 132, endPoint x: 6, endPoint y: 132, distance: 5.9
click at [0, 132] on li "Members" at bounding box center [12, 132] width 25 height 18
click at [14, 45] on icon at bounding box center [15, 42] width 5 height 6
